Goal: Complete application form

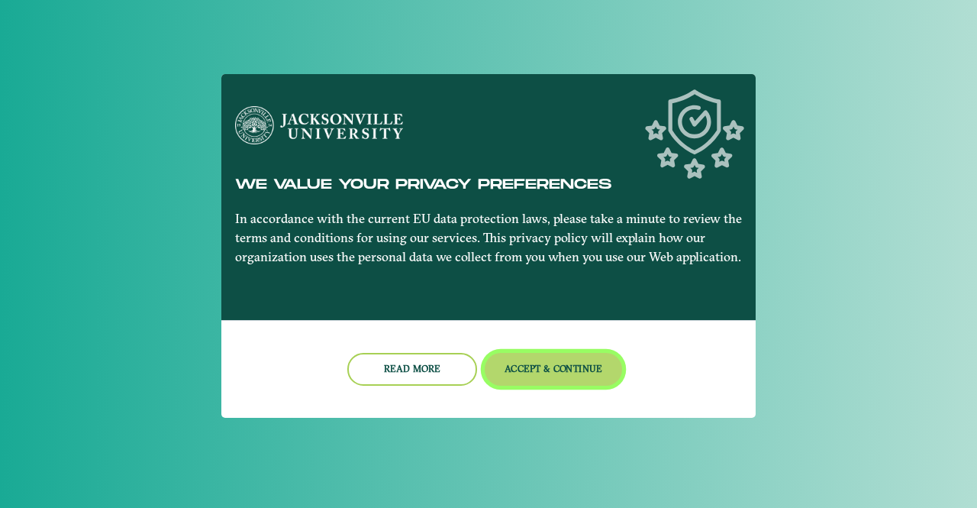
click at [573, 375] on button "Accept & Continue" at bounding box center [554, 369] width 138 height 33
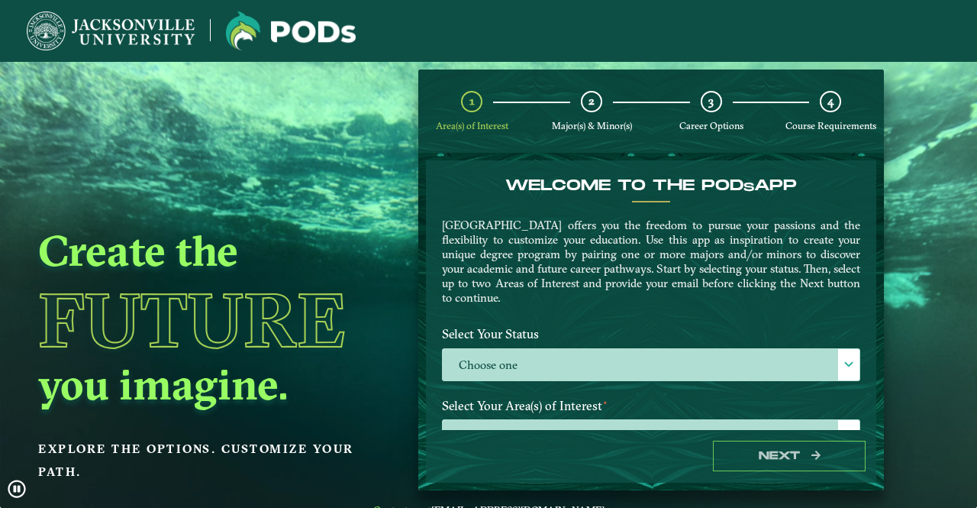
click at [573, 375] on label "Choose one" at bounding box center [651, 365] width 417 height 33
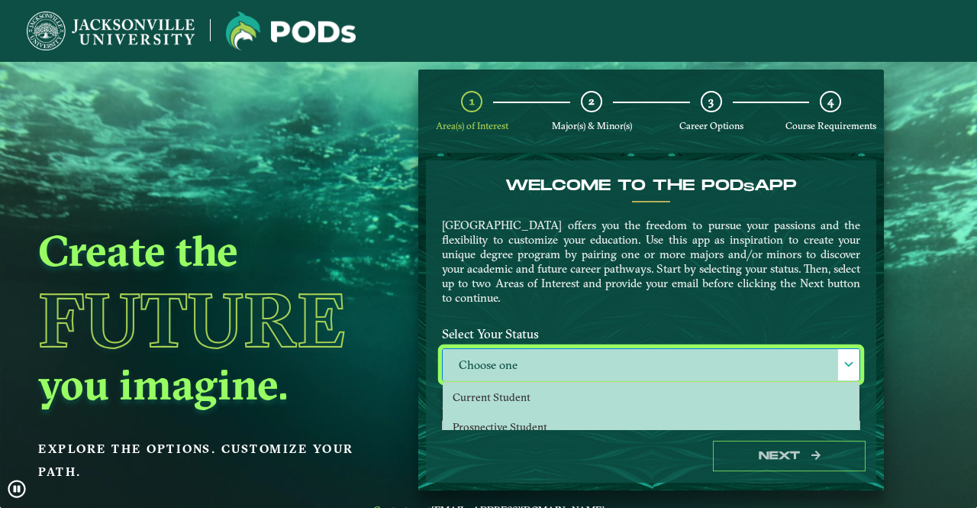
scroll to position [8, 66]
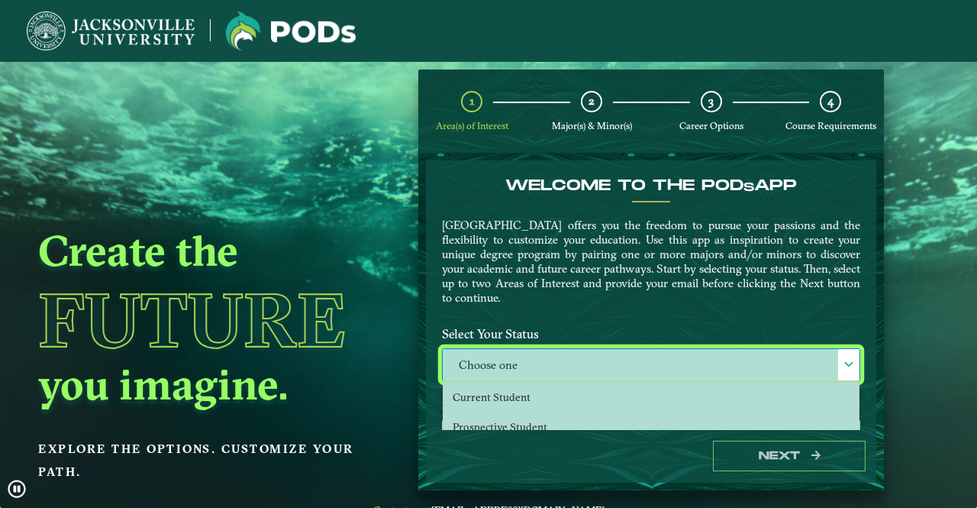
click at [608, 401] on li "Current Student" at bounding box center [651, 397] width 415 height 30
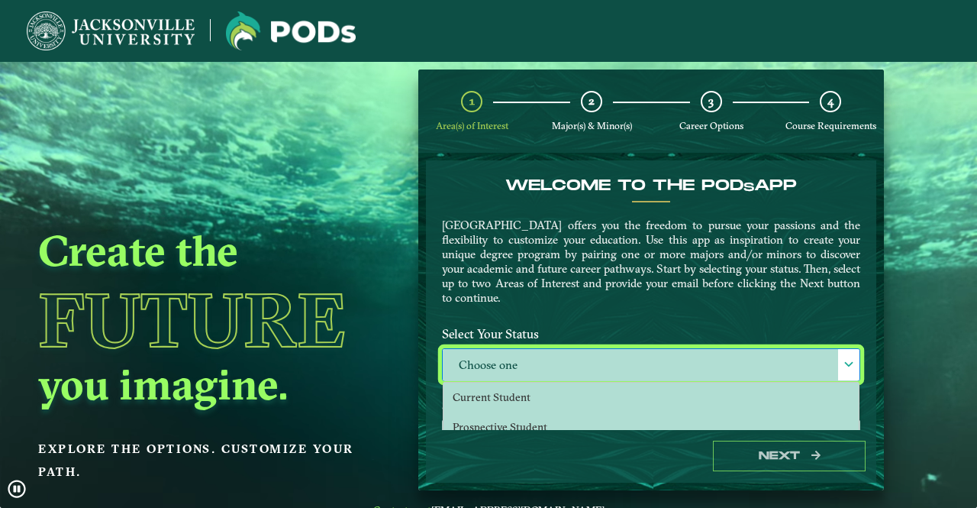
select select "[object Object]"
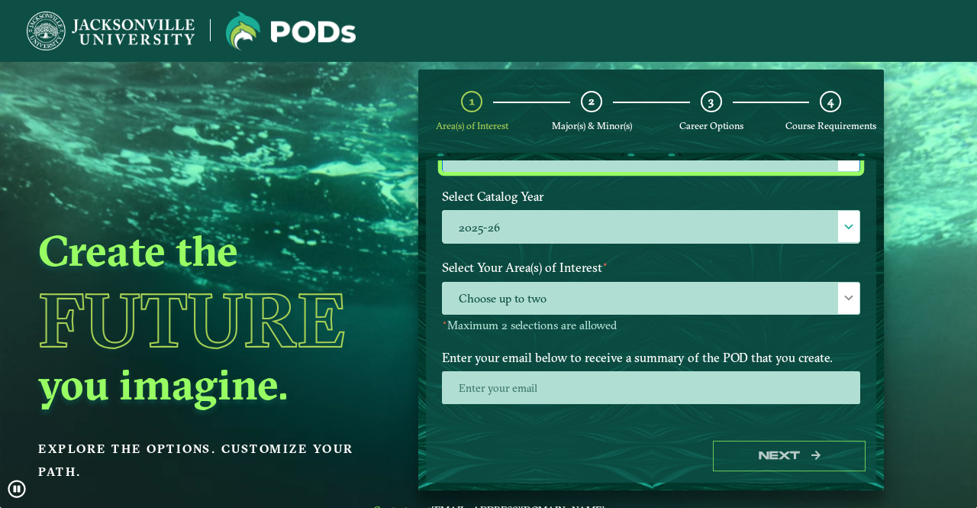
scroll to position [211, 0]
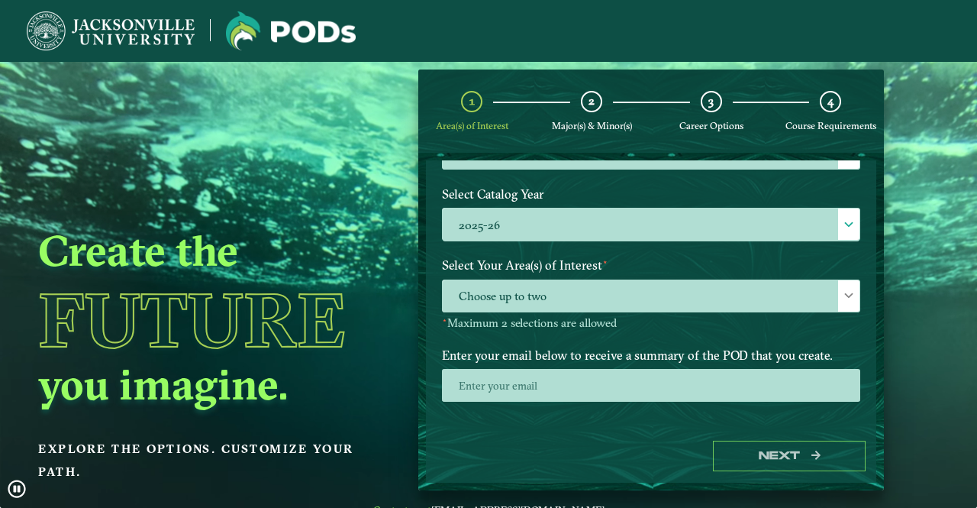
click at [849, 302] on div at bounding box center [848, 295] width 21 height 31
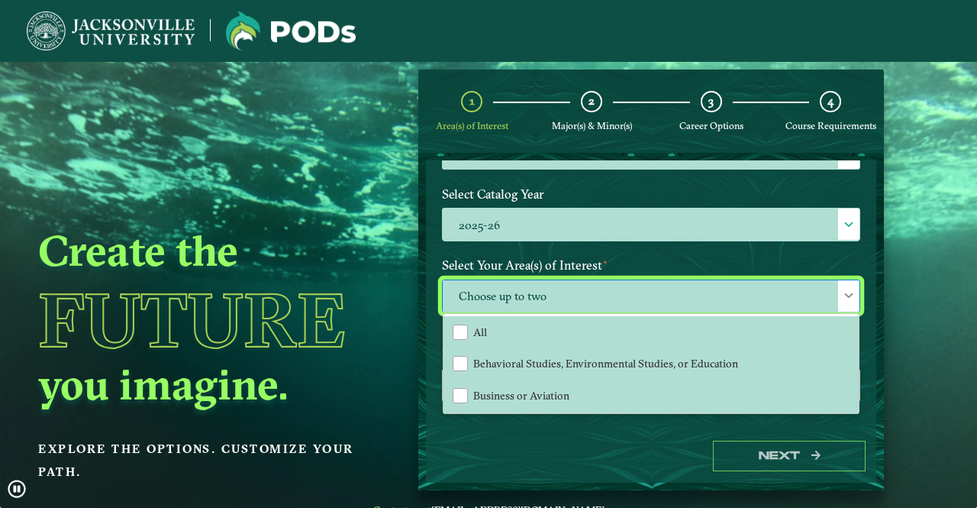
scroll to position [8, 66]
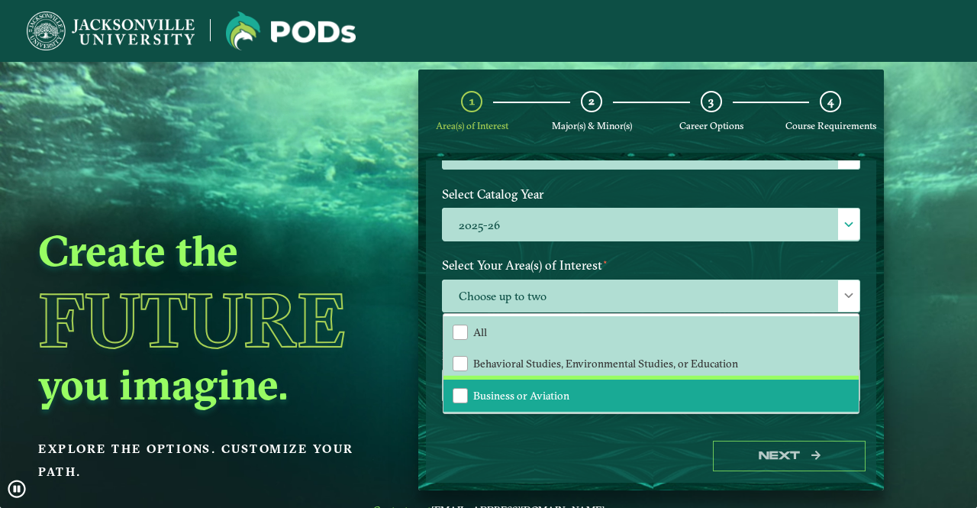
click at [549, 379] on li "Business or Aviation" at bounding box center [651, 395] width 415 height 32
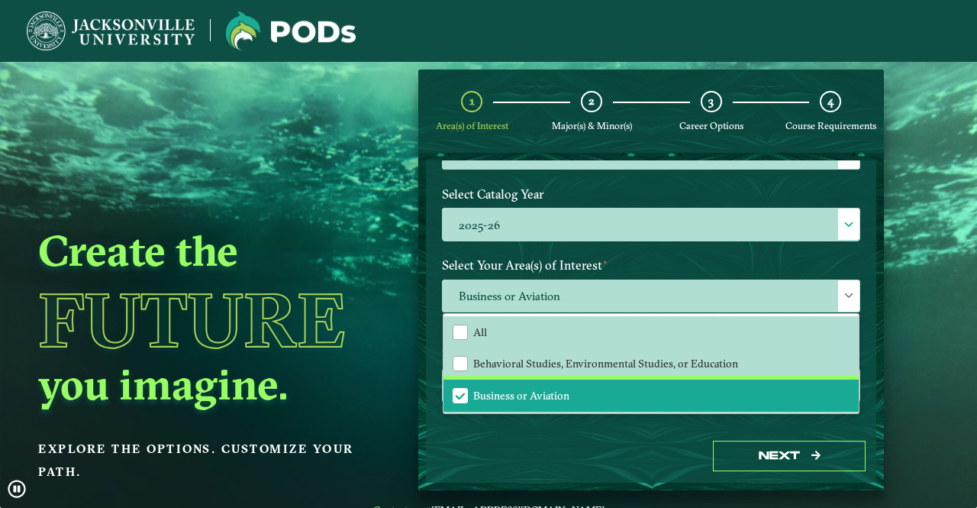
click at [536, 386] on li "Business or Aviation" at bounding box center [651, 395] width 415 height 32
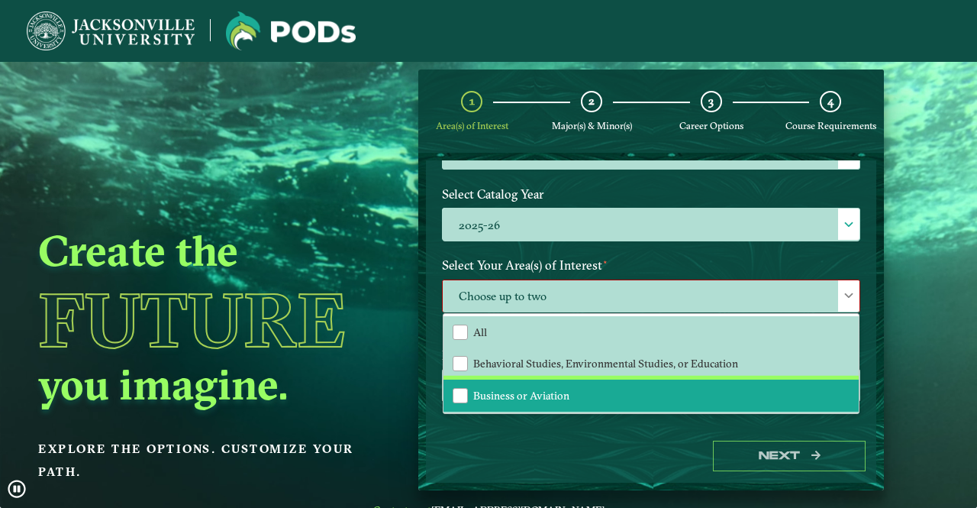
click at [536, 386] on li "Business or Aviation" at bounding box center [651, 395] width 415 height 32
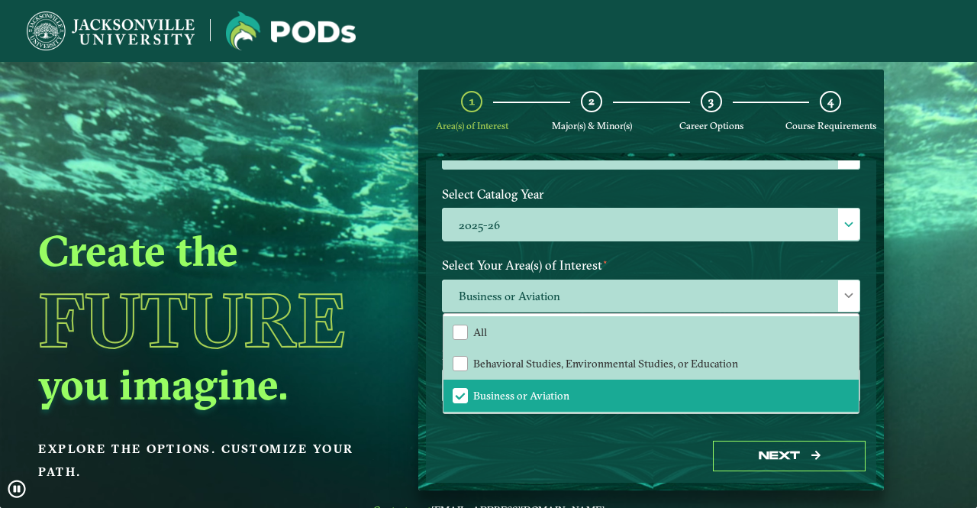
click at [541, 471] on div "Next" at bounding box center [651, 456] width 450 height 53
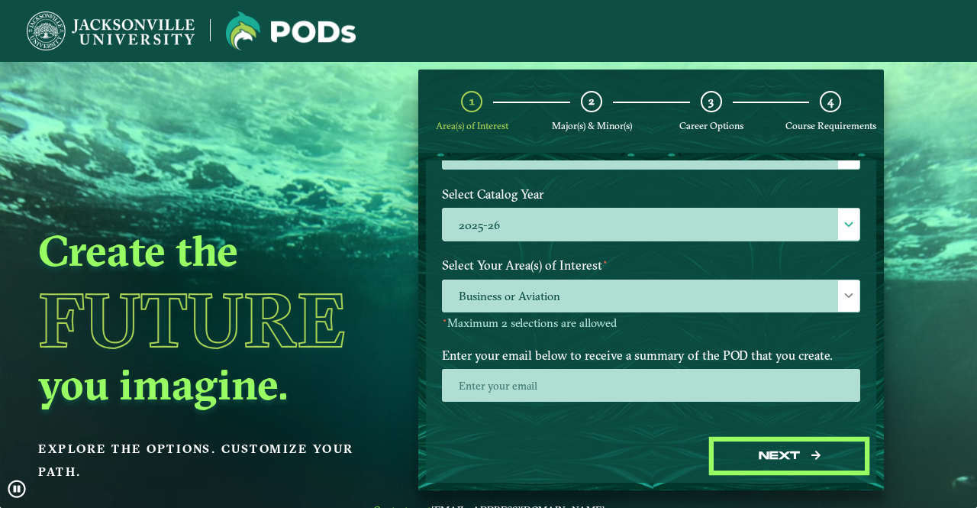
click at [791, 452] on button "Next" at bounding box center [789, 455] width 153 height 31
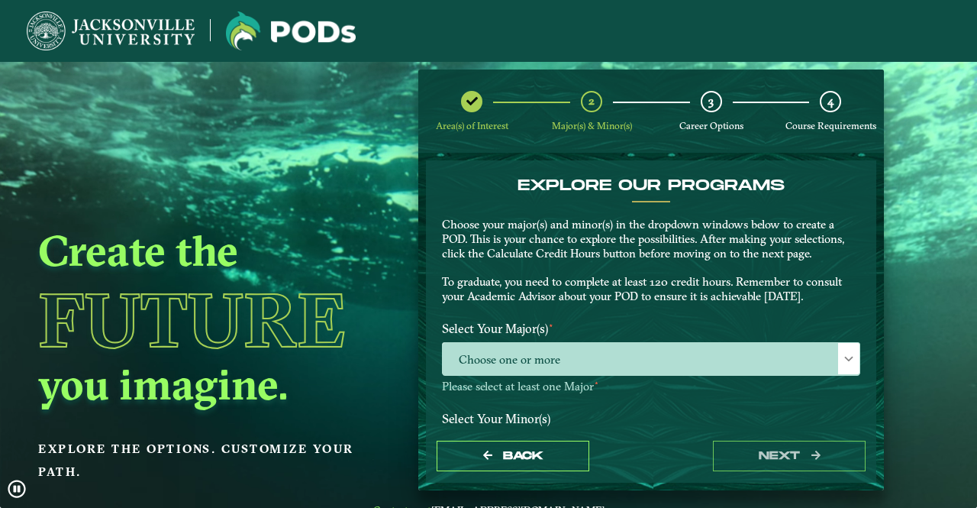
click at [564, 349] on span "Choose one or more" at bounding box center [651, 359] width 417 height 33
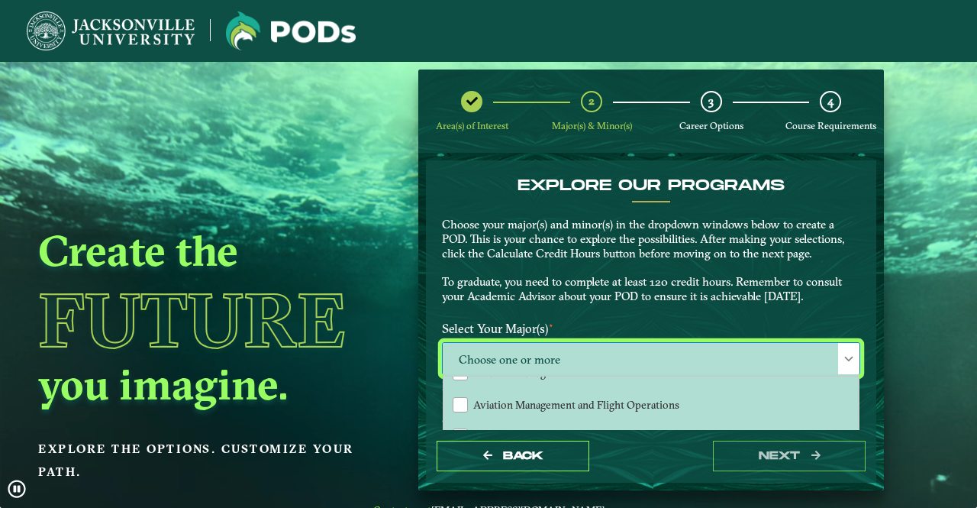
scroll to position [77, 0]
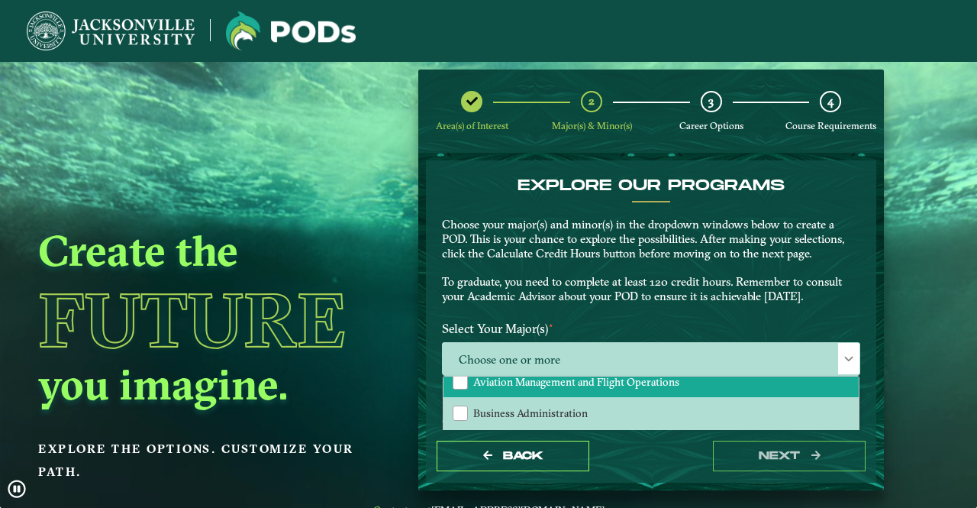
click at [606, 376] on span "Aviation Management and Flight Operations" at bounding box center [576, 382] width 206 height 14
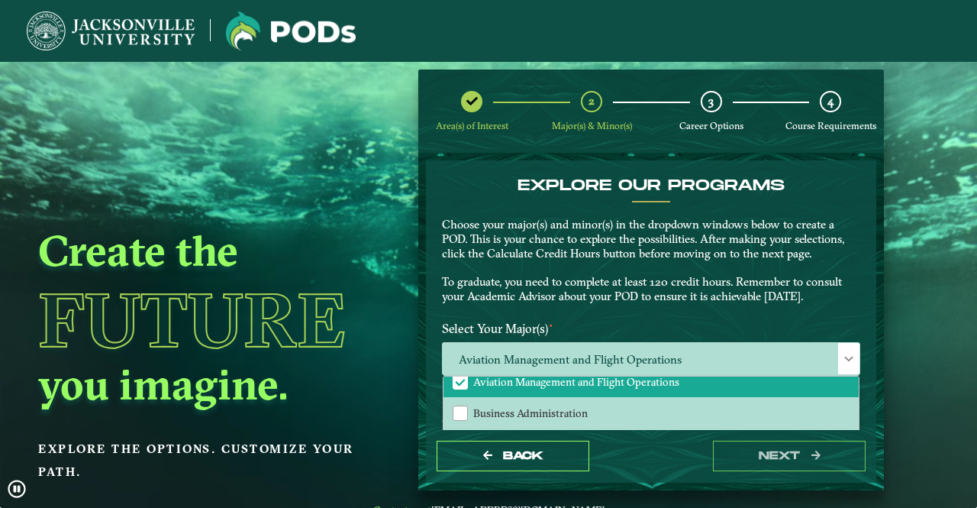
click at [750, 373] on span "Aviation Management and Flight Operations" at bounding box center [651, 359] width 417 height 33
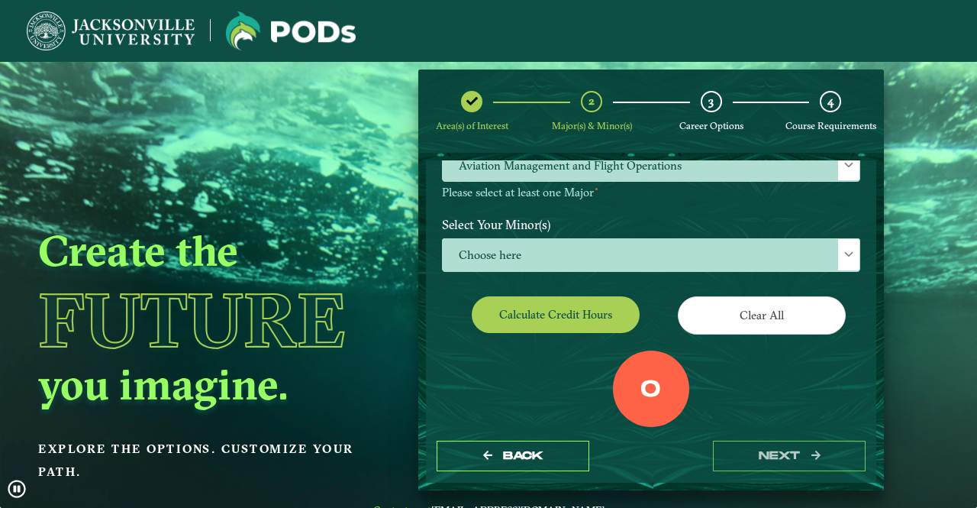
scroll to position [195, 0]
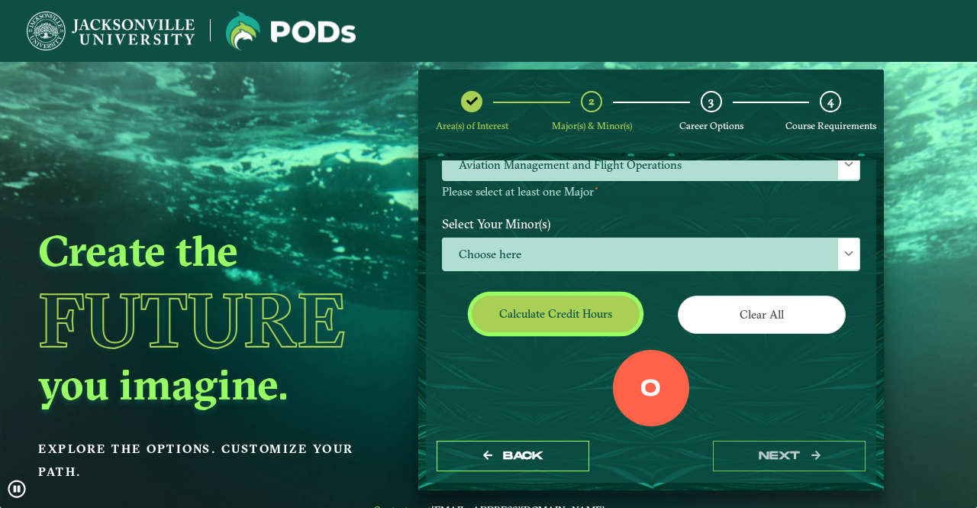
click at [592, 308] on button "Calculate credit hours" at bounding box center [556, 313] width 168 height 36
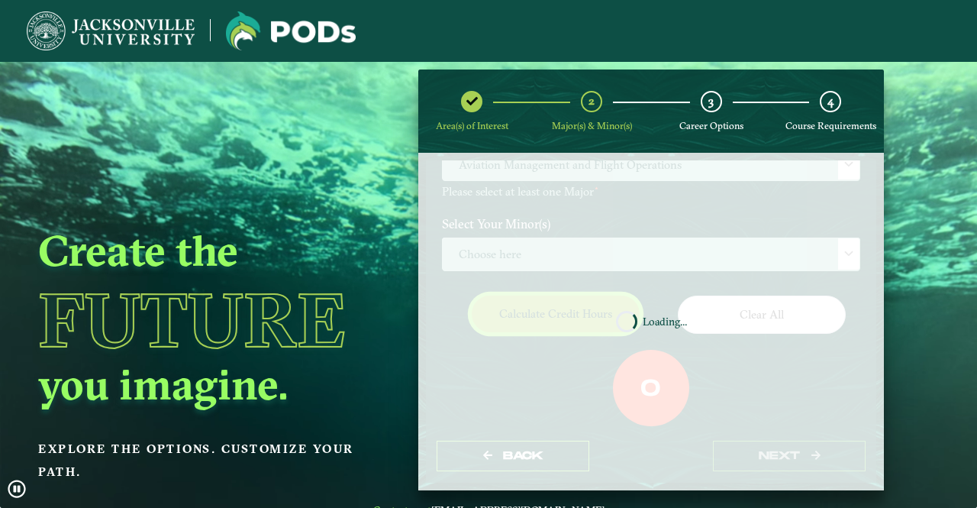
scroll to position [213, 0]
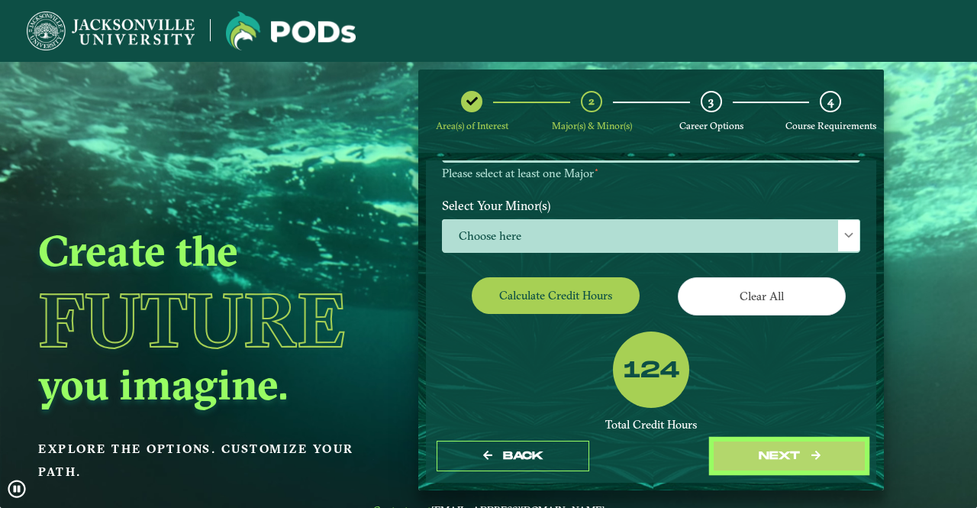
click at [765, 444] on button "next" at bounding box center [789, 455] width 153 height 31
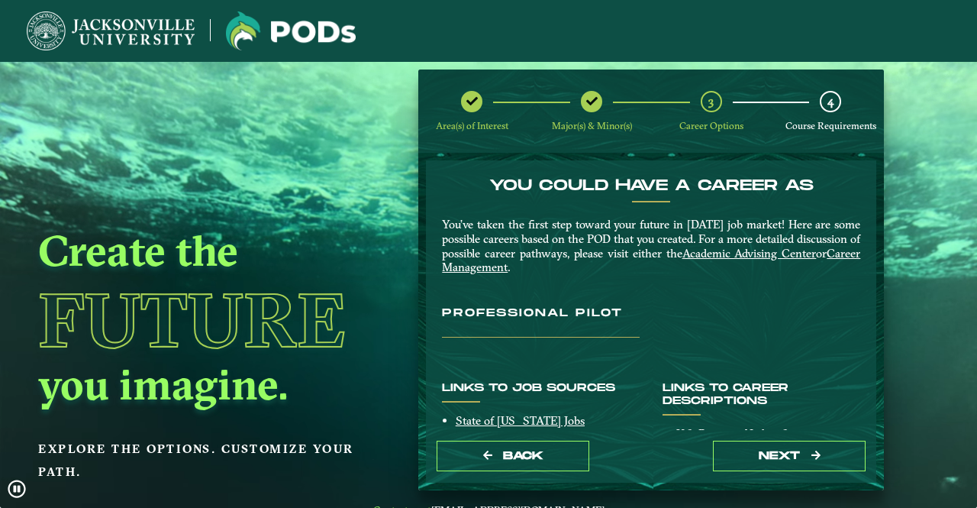
drag, startPoint x: 873, startPoint y: 266, endPoint x: 873, endPoint y: 302, distance: 35.9
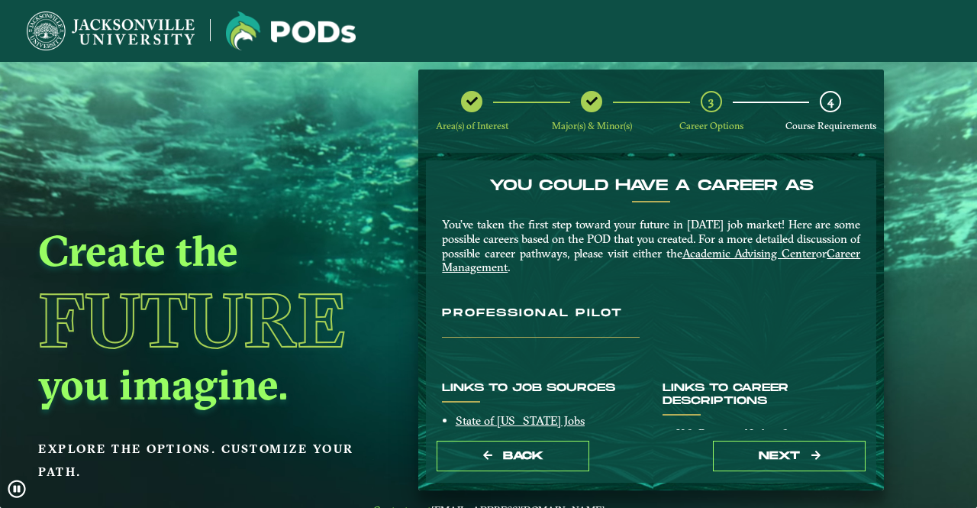
click at [873, 302] on form "You Could Have a Career as You’ve taken the first step toward your future in [D…" at bounding box center [651, 321] width 466 height 337
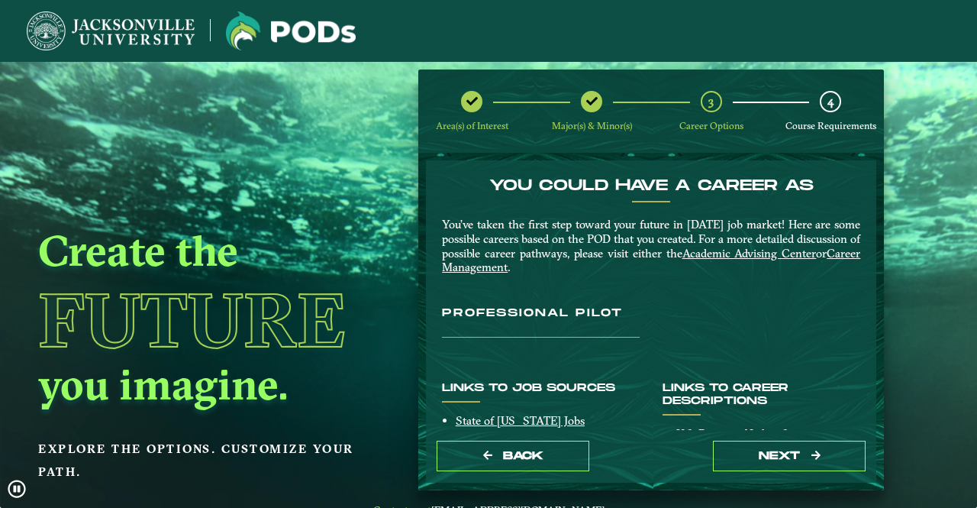
drag, startPoint x: 866, startPoint y: 298, endPoint x: 867, endPoint y: 323, distance: 25.2
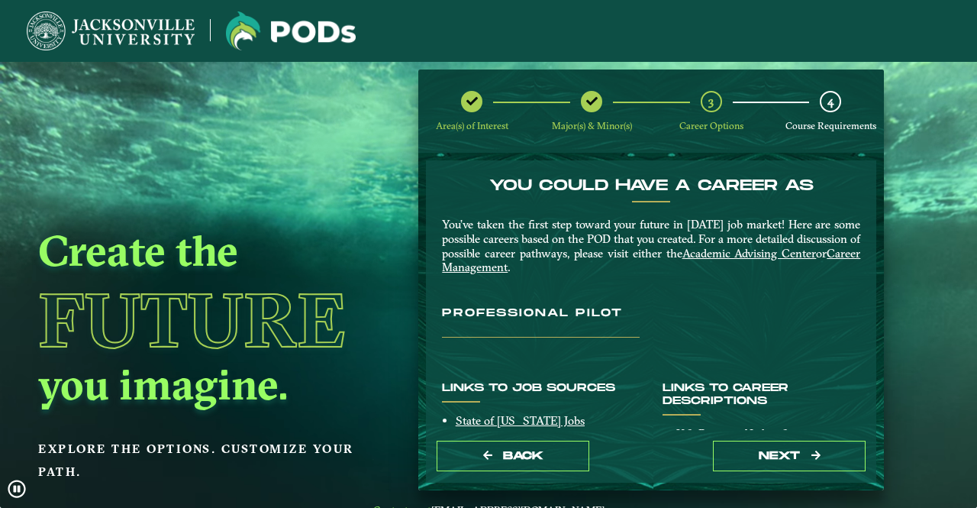
click at [867, 323] on div "You Could Have a Career as You’ve taken the first step toward your future in [D…" at bounding box center [651, 294] width 450 height 269
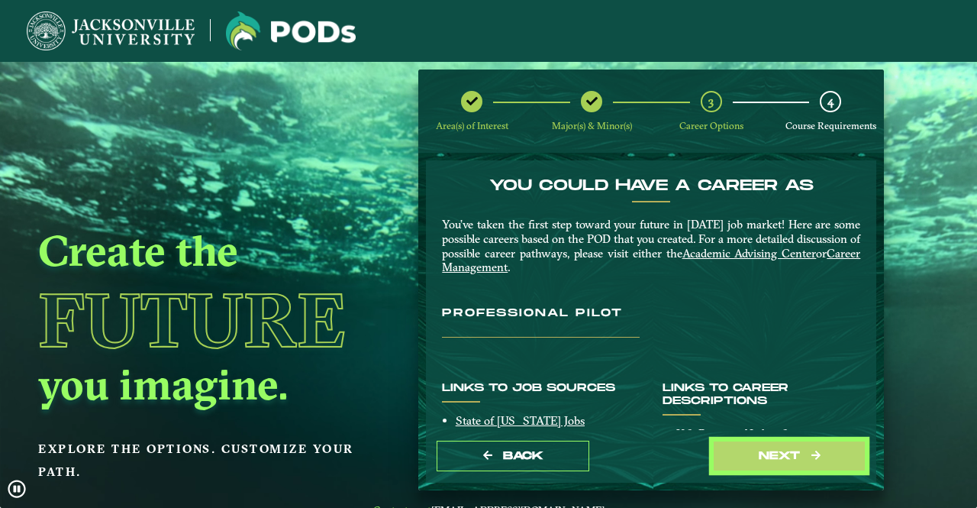
click at [723, 457] on button "next" at bounding box center [789, 455] width 153 height 31
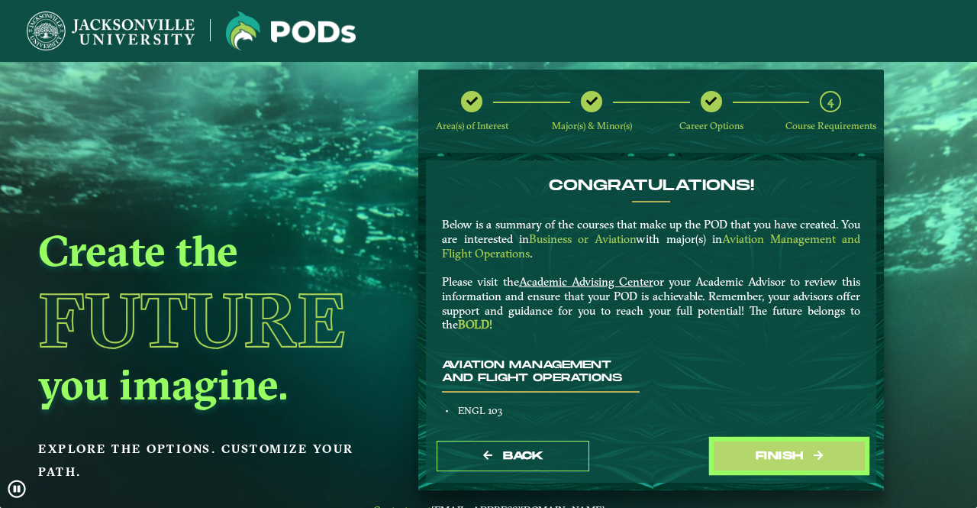
click at [723, 457] on button "Finish" at bounding box center [789, 455] width 153 height 31
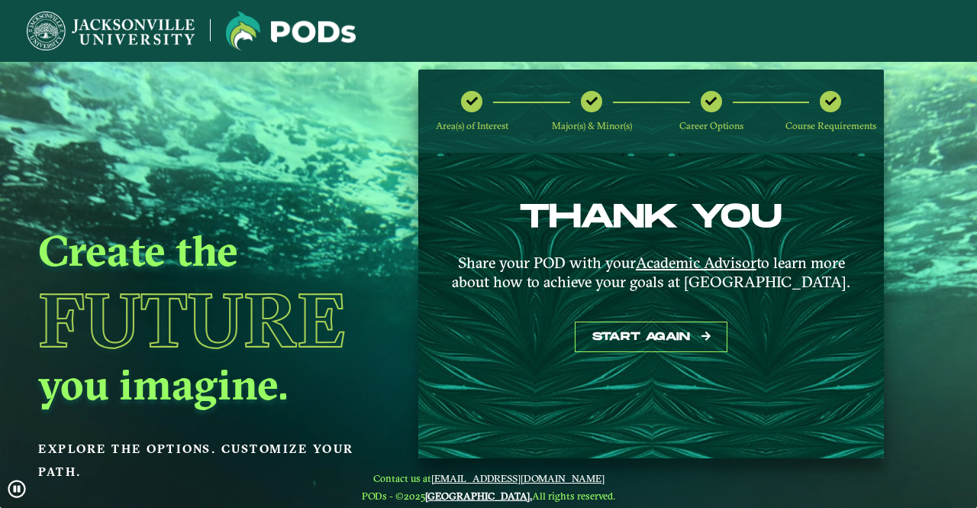
click at [715, 120] on span "Career Options" at bounding box center [711, 125] width 64 height 11
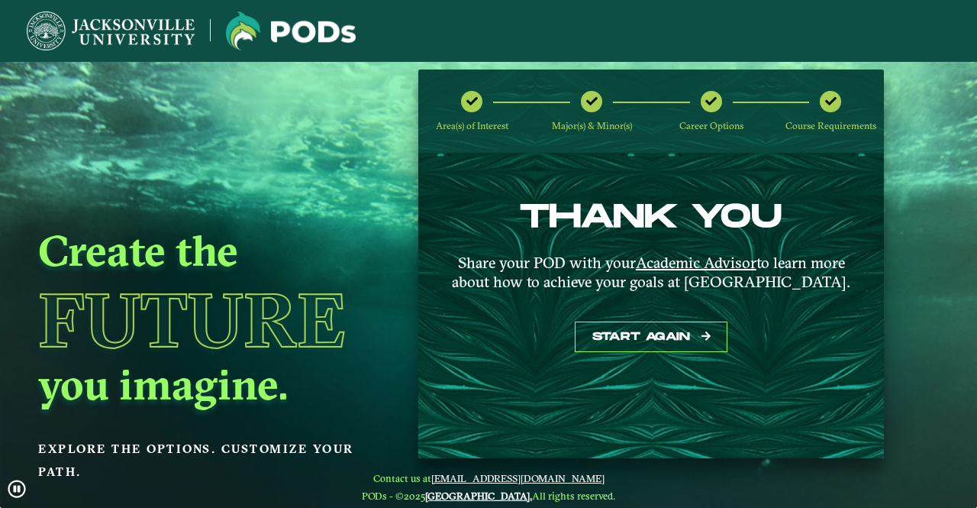
click at [821, 113] on div "Course Requirements" at bounding box center [830, 111] width 21 height 41
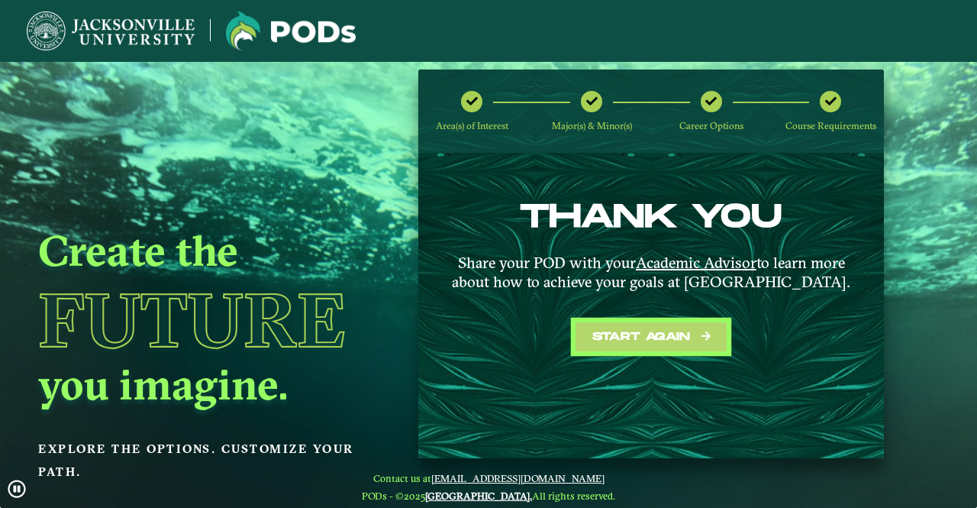
click at [613, 338] on button "Start again" at bounding box center [651, 336] width 153 height 31
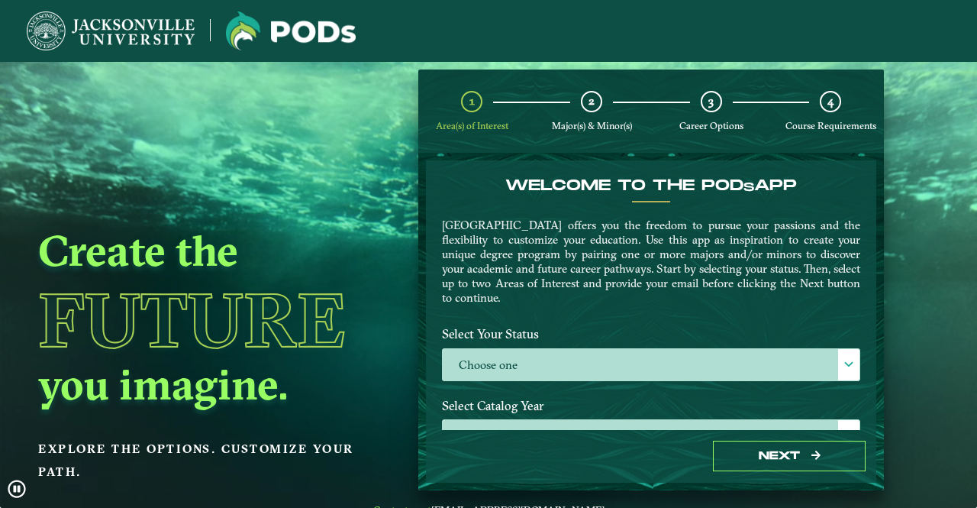
click at [573, 378] on label "Choose one" at bounding box center [651, 365] width 417 height 33
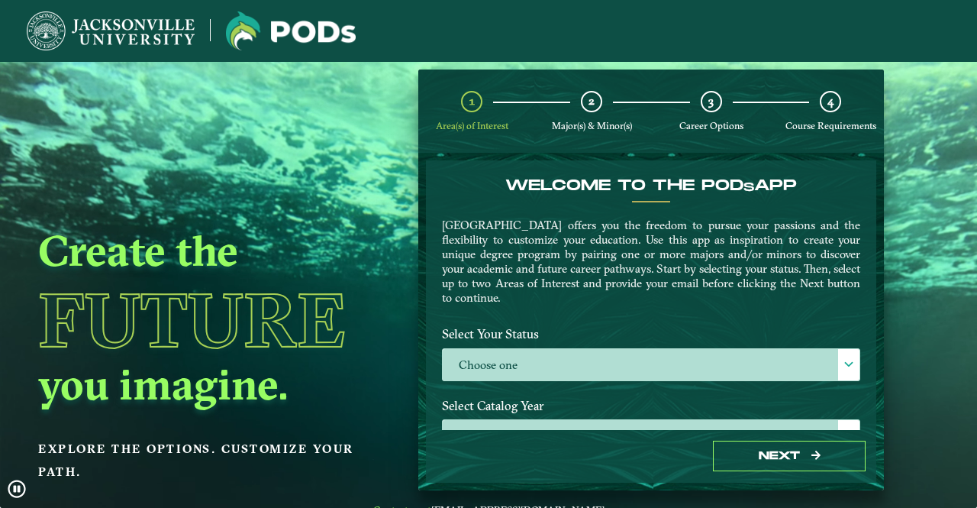
scroll to position [8, 66]
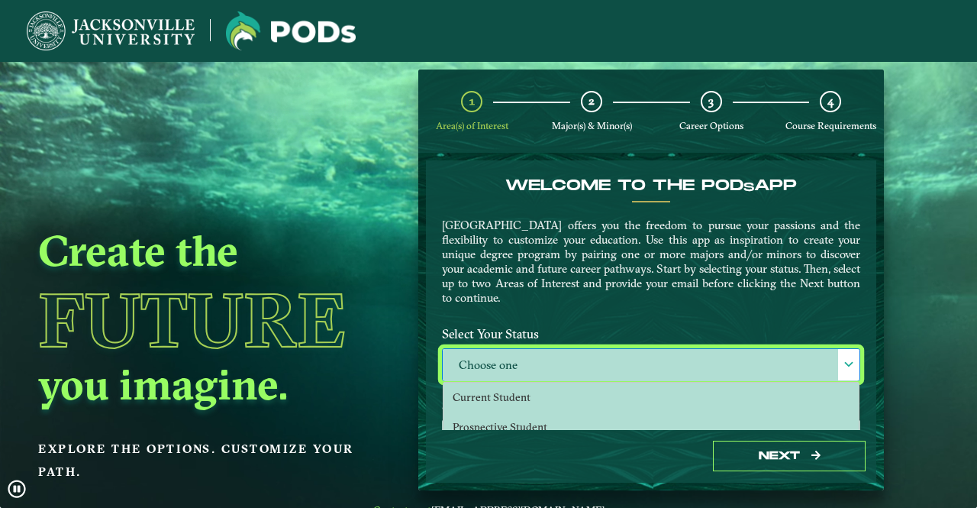
click at [541, 396] on li "Current Student" at bounding box center [651, 397] width 415 height 30
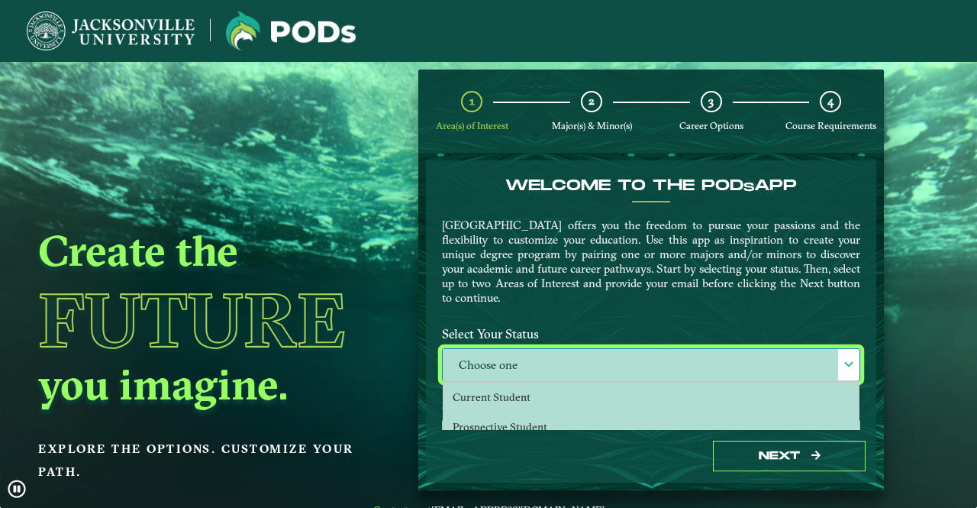
select select "[object Object]"
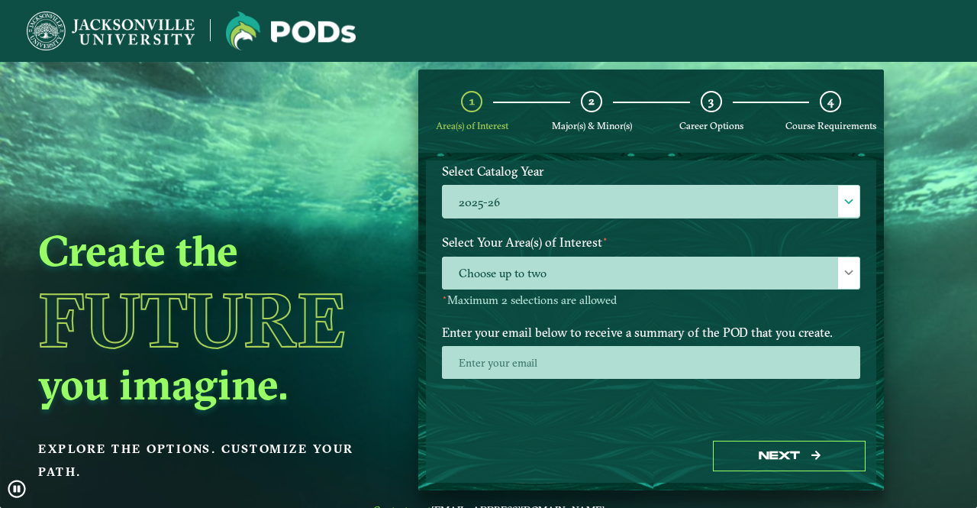
scroll to position [240, 0]
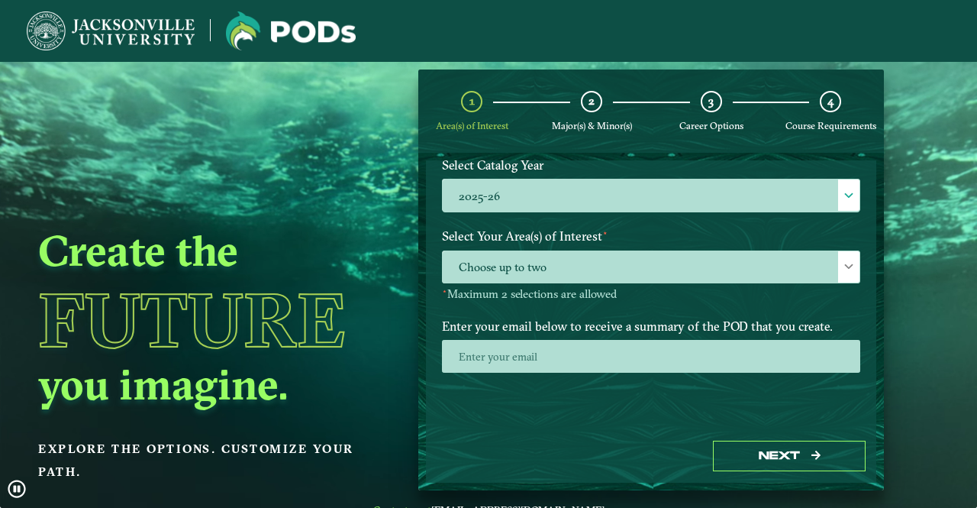
click at [548, 269] on span "Choose up to two" at bounding box center [651, 267] width 417 height 33
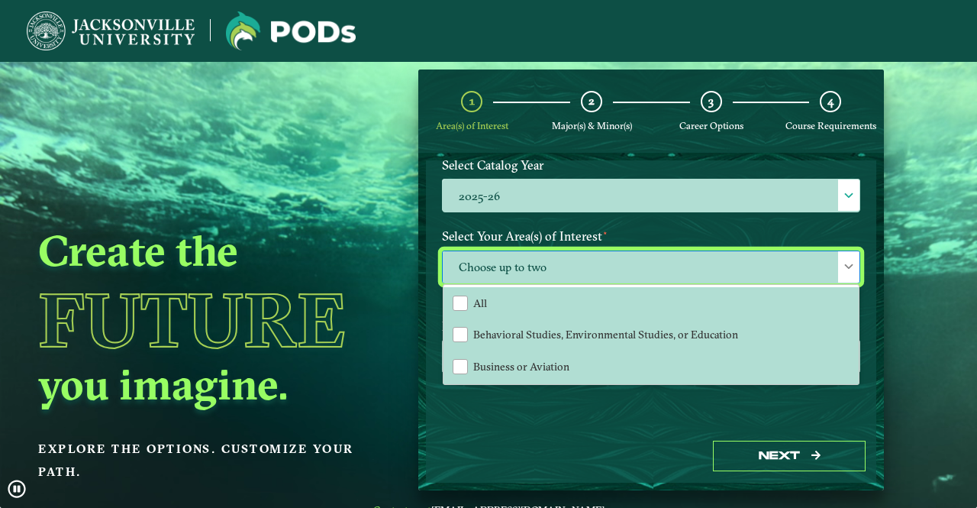
scroll to position [8, 66]
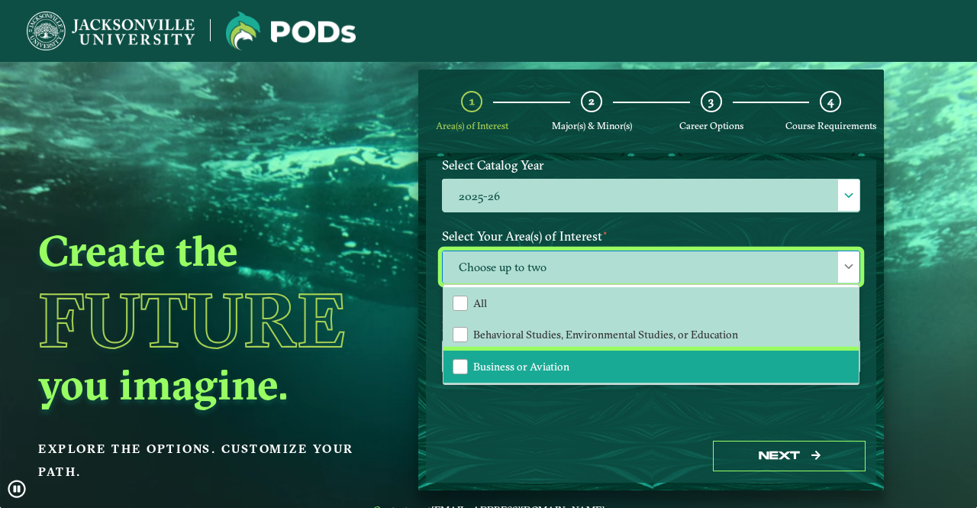
click at [583, 371] on li "Business or Aviation" at bounding box center [651, 366] width 415 height 32
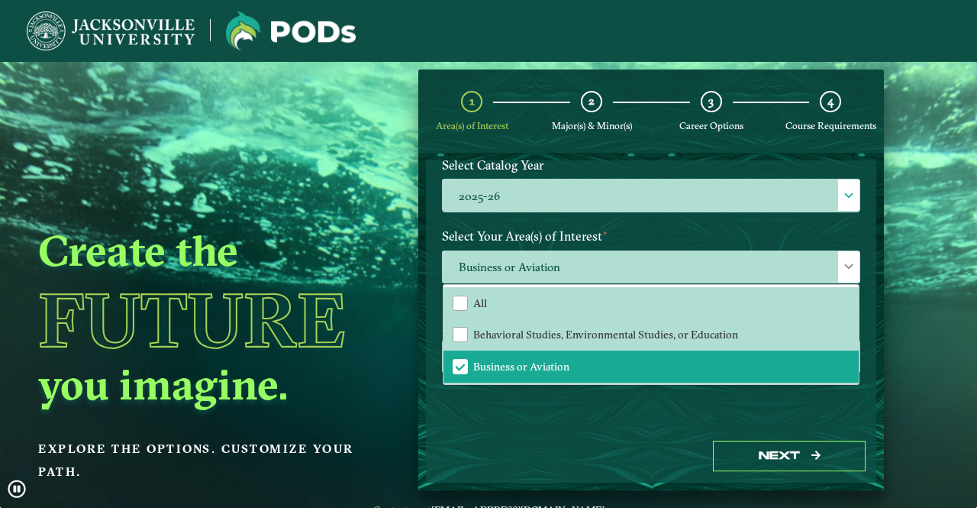
click at [608, 426] on div "Welcome to the POD s app [GEOGRAPHIC_DATA] offers you the freedom to pursue you…" at bounding box center [651, 294] width 450 height 269
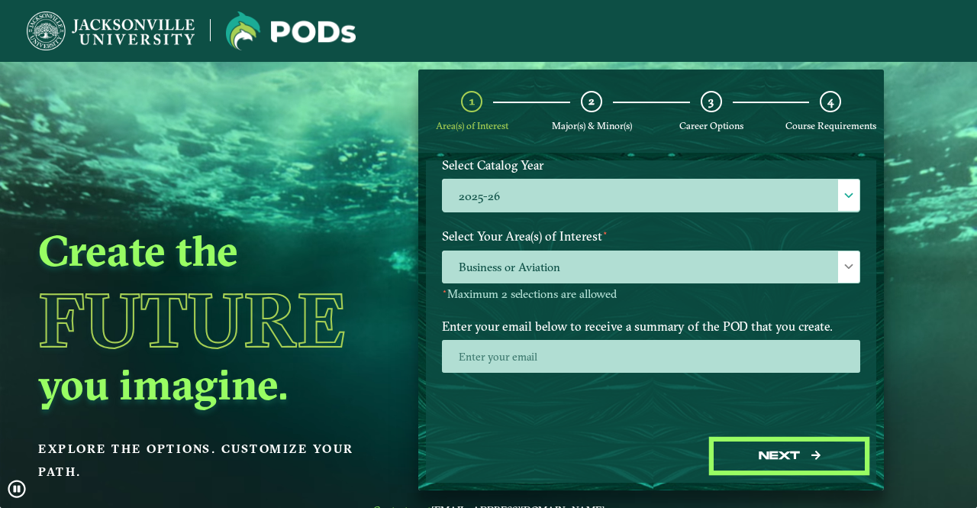
click at [732, 463] on button "Next" at bounding box center [789, 455] width 153 height 31
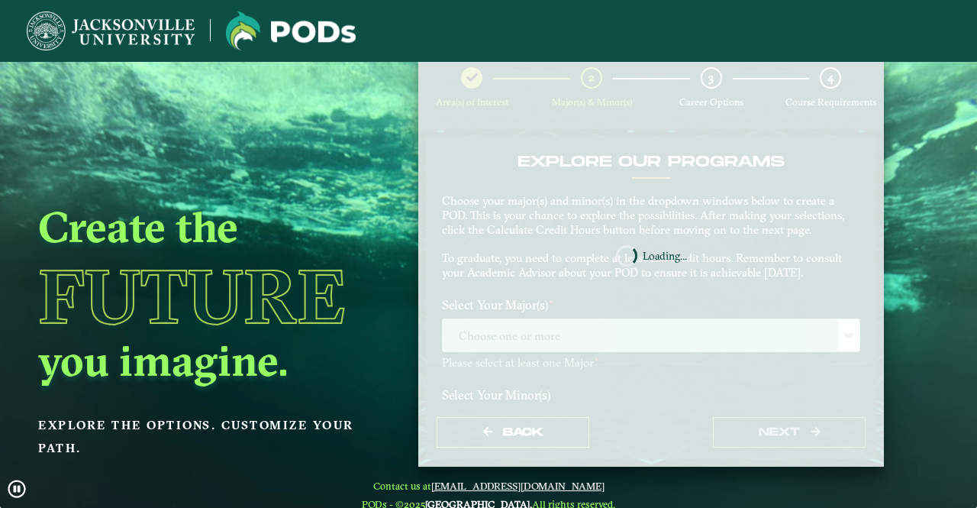
scroll to position [61, 0]
